Goal: Information Seeking & Learning: Learn about a topic

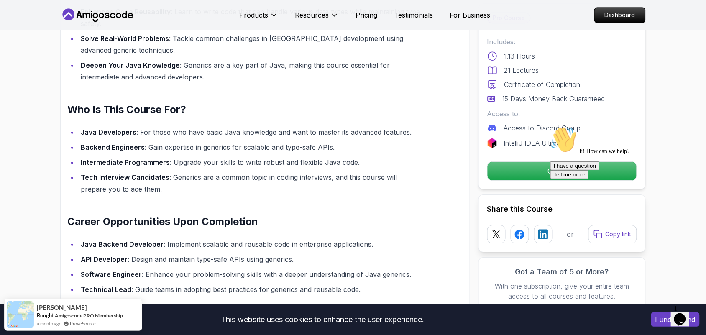
click at [427, 240] on div "Master Java Generics Generics are one of Java's most powerful features, enablin…" at bounding box center [265, 127] width 410 height 499
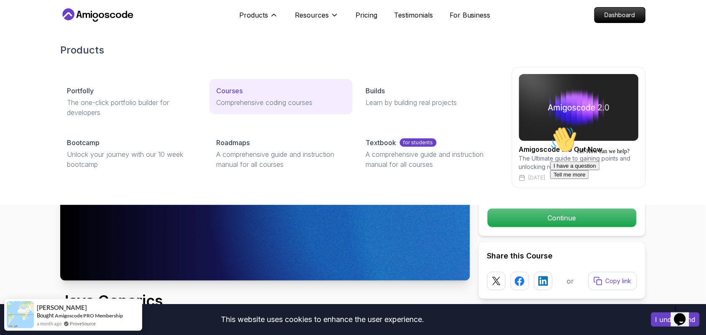
click at [233, 89] on p "Courses" at bounding box center [229, 91] width 26 height 10
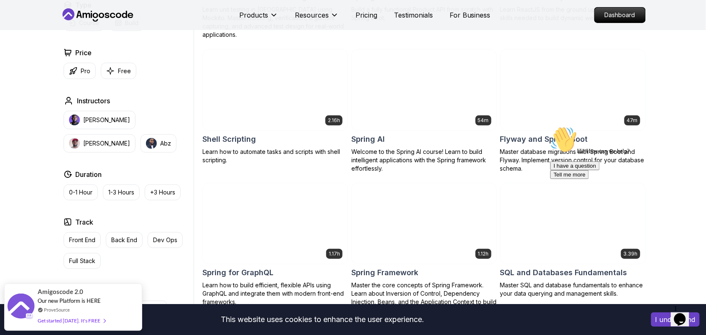
scroll to position [1944, 0]
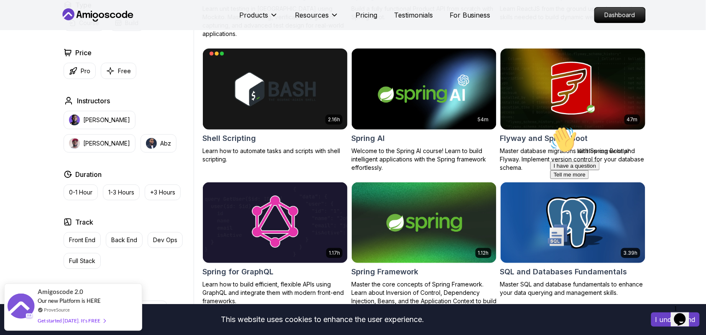
click at [517, 133] on h2 "Flyway and Spring Boot" at bounding box center [544, 139] width 88 height 12
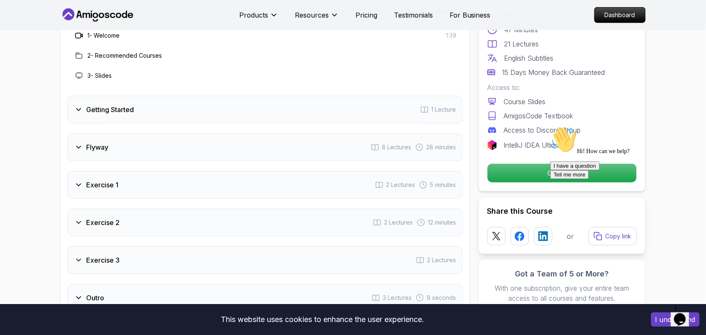
scroll to position [1066, 0]
click at [404, 189] on span "2 Lectures" at bounding box center [400, 185] width 29 height 8
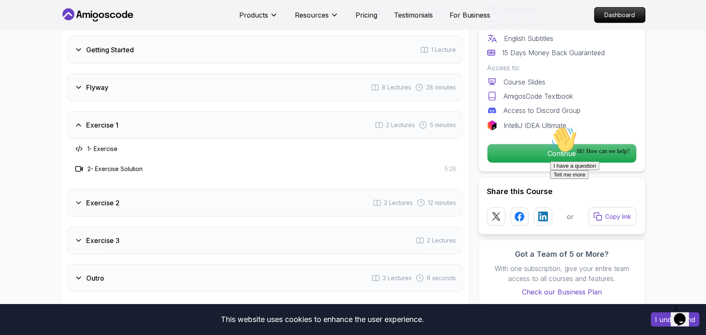
click at [385, 86] on span "8 Lectures" at bounding box center [396, 87] width 29 height 8
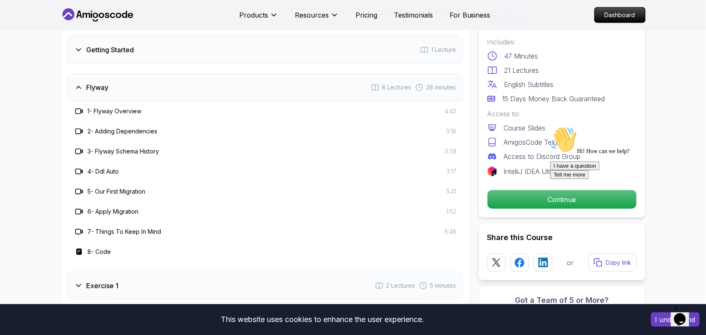
click at [385, 86] on span "8 Lectures" at bounding box center [396, 87] width 29 height 8
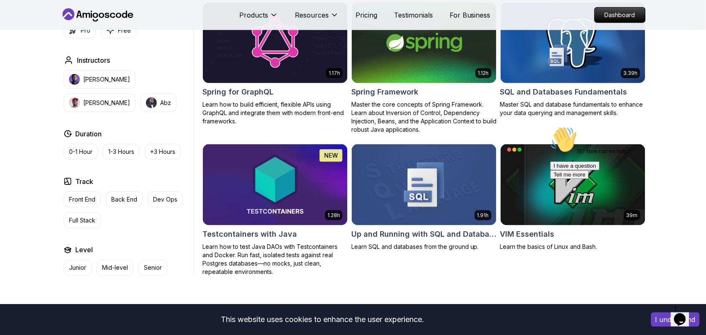
scroll to position [2145, 0]
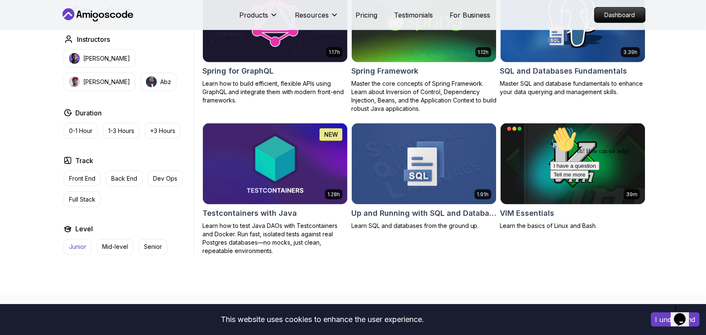
click at [84, 243] on p "Junior" at bounding box center [77, 247] width 17 height 8
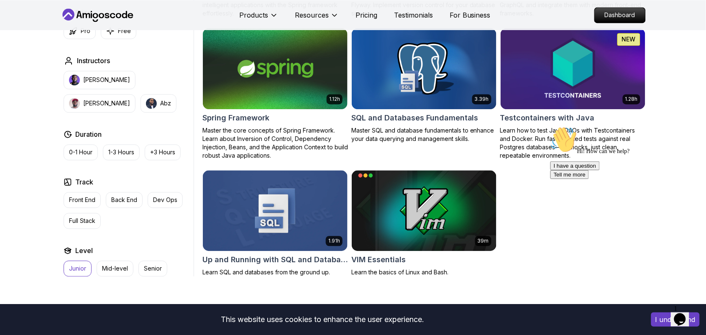
scroll to position [1442, 0]
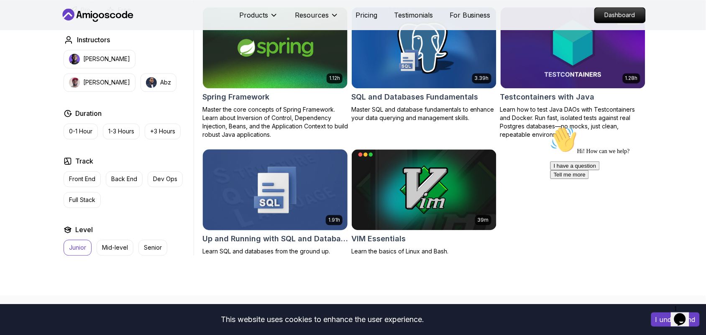
click at [275, 225] on img at bounding box center [275, 189] width 152 height 85
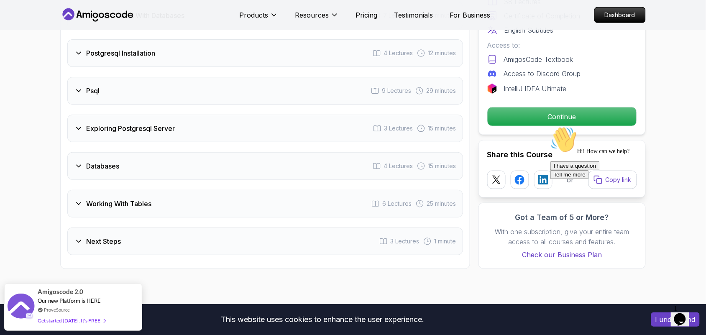
scroll to position [1171, 0]
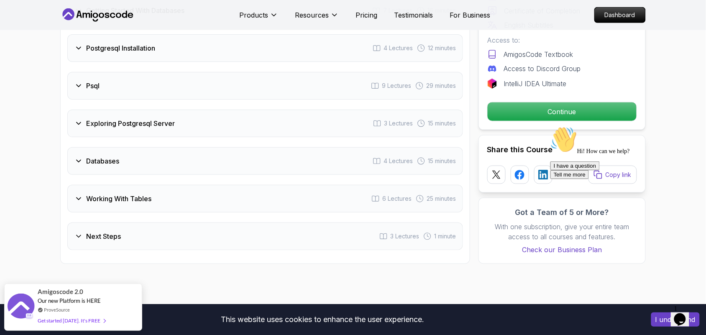
click at [252, 92] on div "Psql 9 Lectures 29 minutes" at bounding box center [264, 86] width 395 height 28
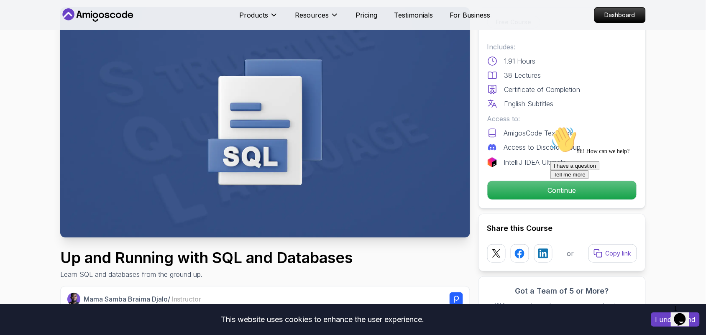
scroll to position [106, 0]
